Goal: Information Seeking & Learning: Check status

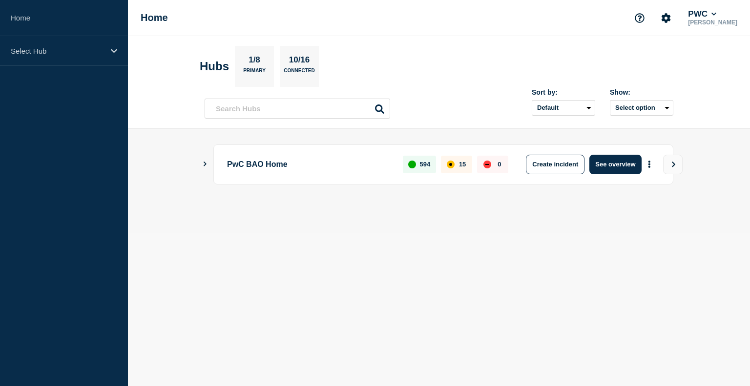
click at [203, 159] on main "PwC BAO Home 594 15 0 Create incident See overview" at bounding box center [439, 181] width 622 height 104
click at [206, 162] on icon "Show Connected Hubs" at bounding box center [205, 164] width 6 height 5
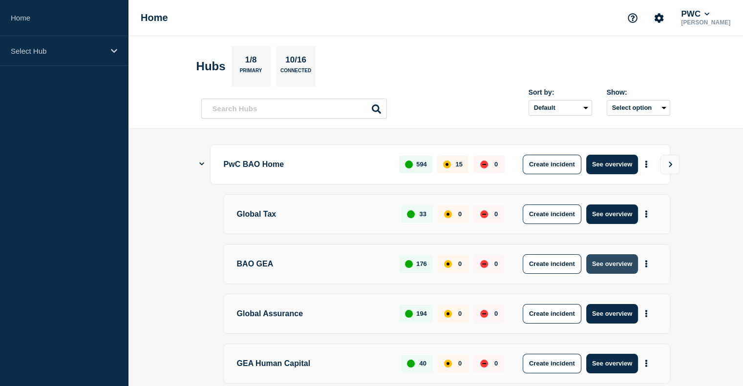
click at [598, 265] on button "See overview" at bounding box center [612, 264] width 52 height 20
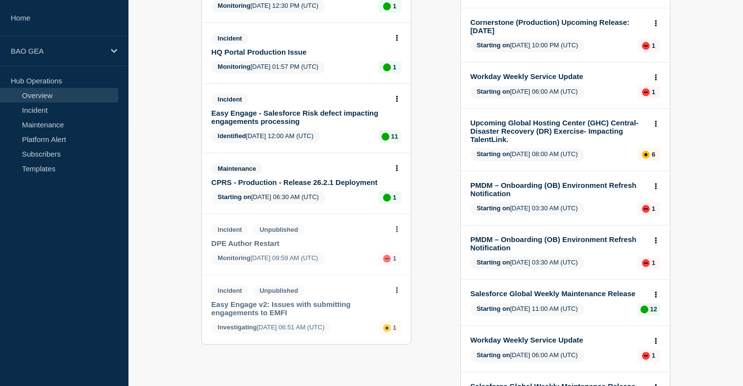
scroll to position [195, 0]
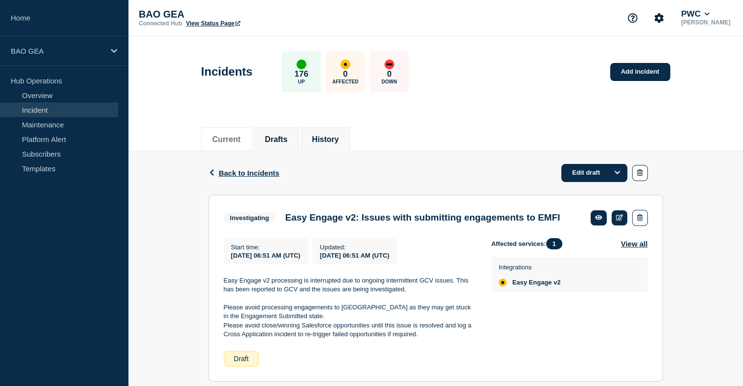
click at [326, 138] on button "History" at bounding box center [325, 139] width 27 height 9
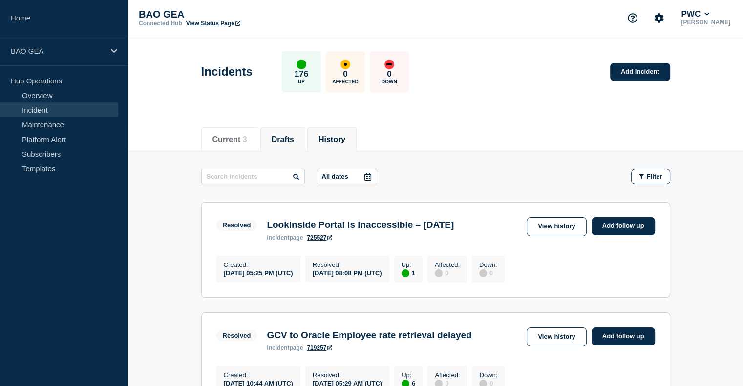
click at [281, 141] on button "Drafts" at bounding box center [282, 139] width 22 height 9
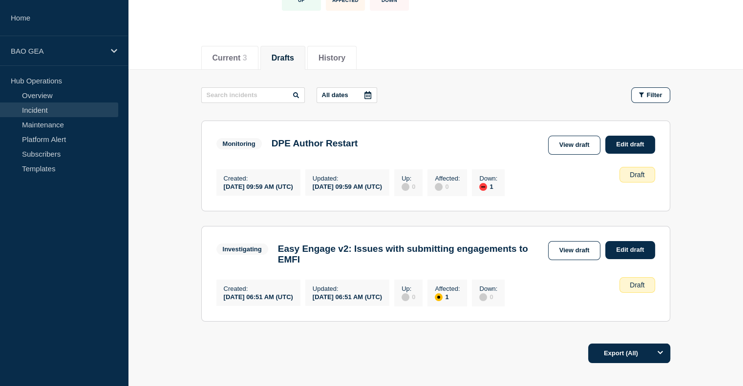
scroll to position [153, 0]
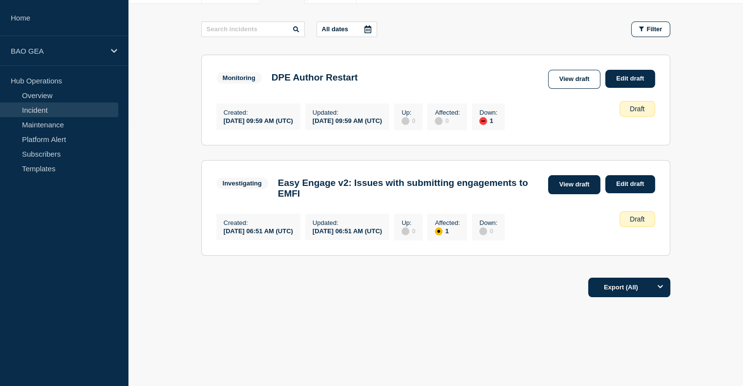
click at [564, 180] on link "View draft" at bounding box center [574, 184] width 53 height 19
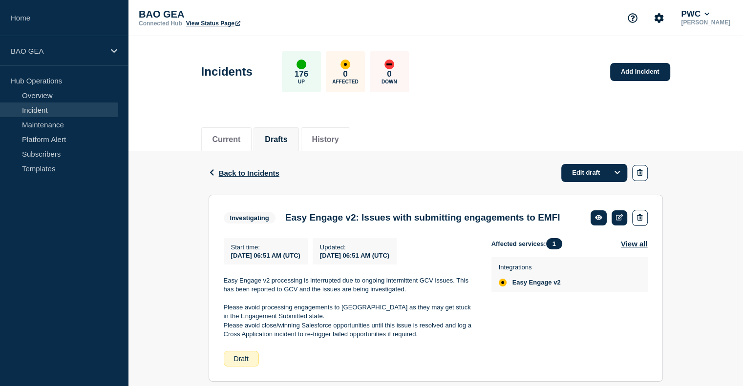
scroll to position [39, 0]
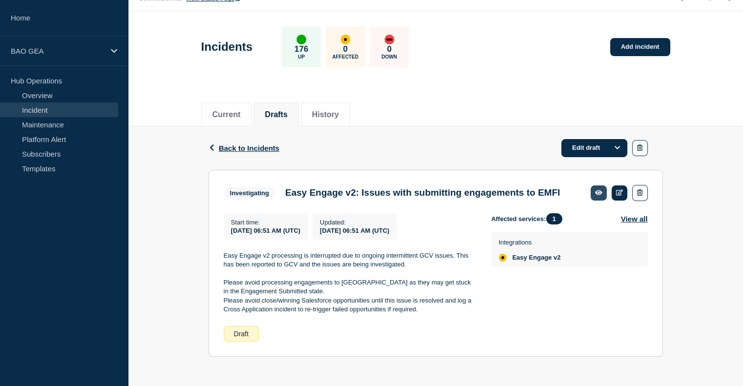
click at [603, 186] on link at bounding box center [598, 193] width 16 height 15
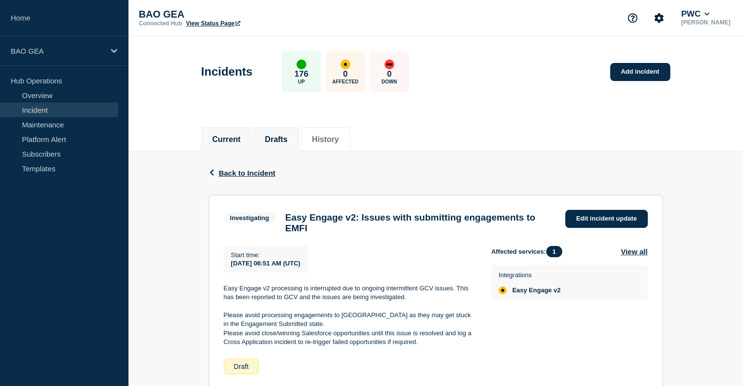
click at [209, 132] on li "Current" at bounding box center [226, 139] width 51 height 24
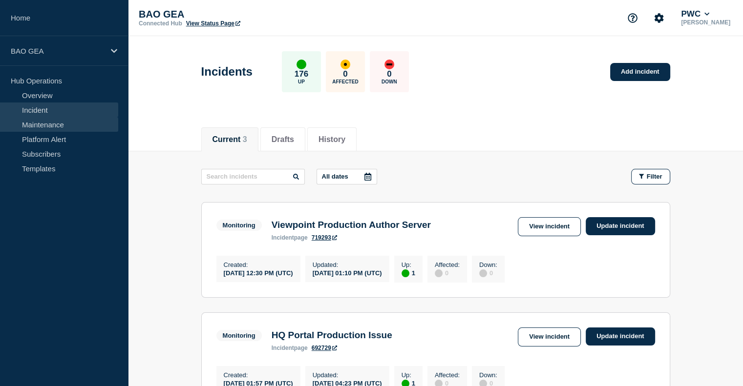
click at [52, 119] on link "Maintenance" at bounding box center [59, 124] width 118 height 15
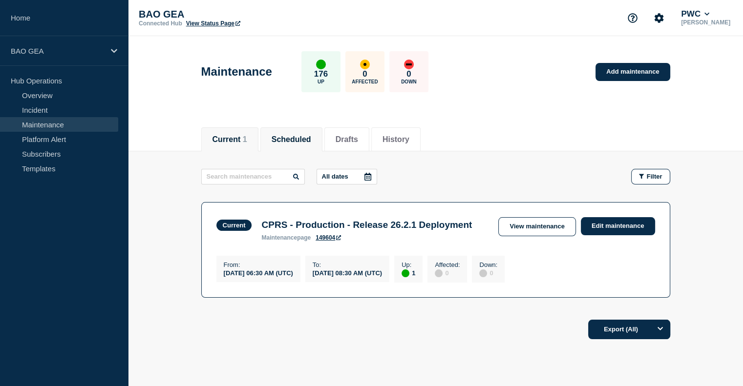
click at [309, 146] on li "Scheduled" at bounding box center [291, 139] width 62 height 24
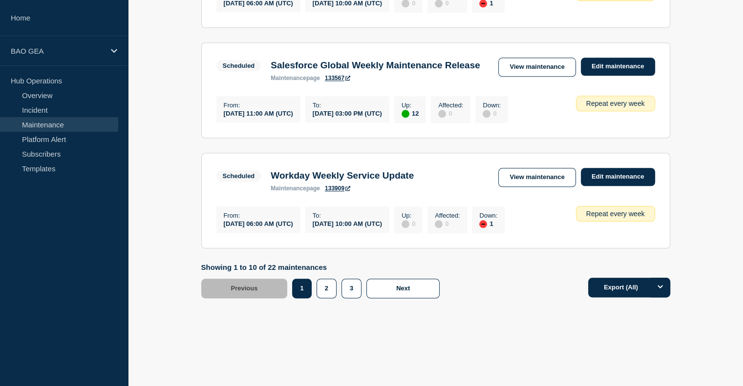
scroll to position [1176, 0]
click at [322, 291] on button "2" at bounding box center [326, 289] width 20 height 20
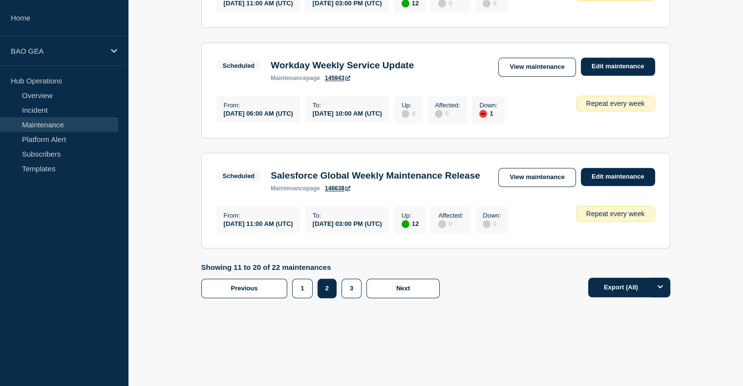
scroll to position [1150, 0]
click at [347, 287] on button "3" at bounding box center [351, 289] width 20 height 20
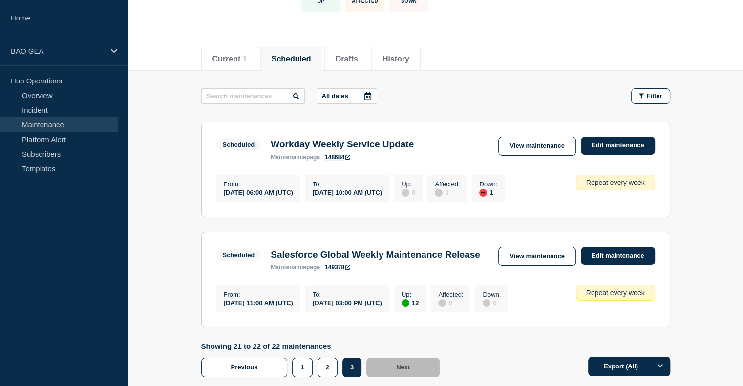
scroll to position [178, 0]
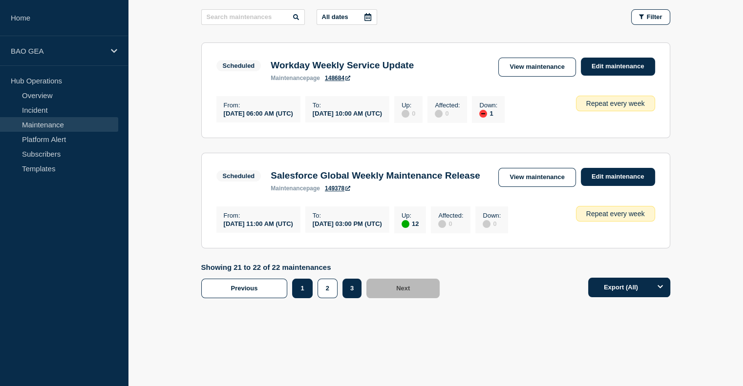
click at [295, 291] on button "1" at bounding box center [302, 289] width 20 height 20
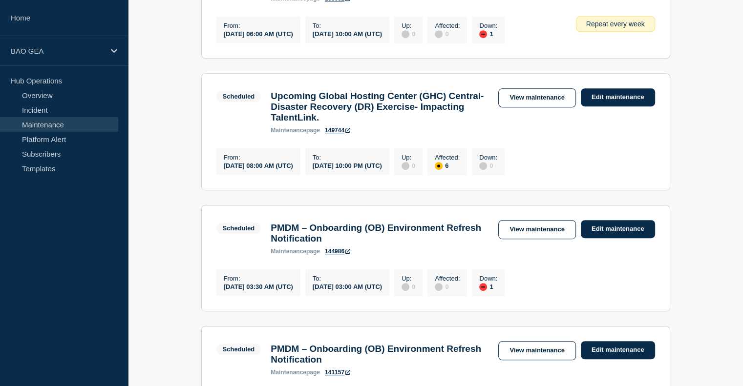
scroll to position [471, 0]
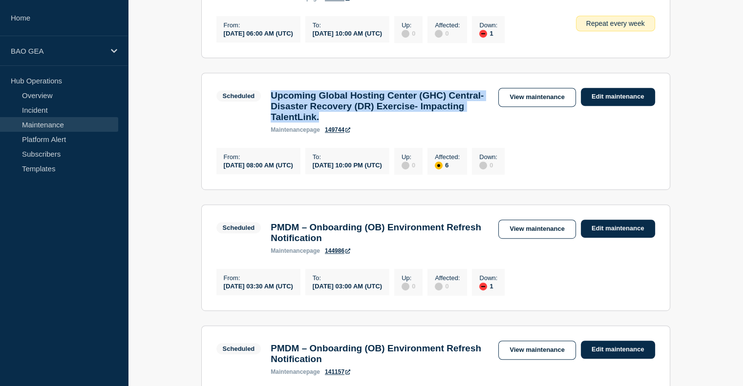
drag, startPoint x: 271, startPoint y: 117, endPoint x: 416, endPoint y: 144, distance: 148.0
click at [416, 133] on div "Upcoming Global Hosting Center (GHC) Central- Disaster Recovery (DR) Exercise- …" at bounding box center [380, 111] width 228 height 43
click at [416, 123] on h3 "Upcoming Global Hosting Center (GHC) Central- Disaster Recovery (DR) Exercise- …" at bounding box center [379, 106] width 218 height 32
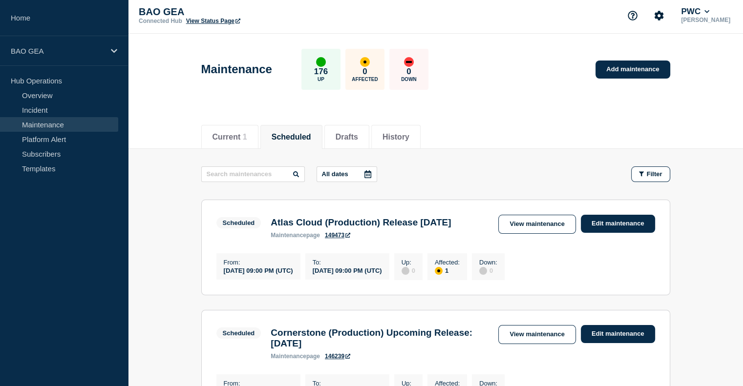
scroll to position [0, 0]
